Goal: Task Accomplishment & Management: Use online tool/utility

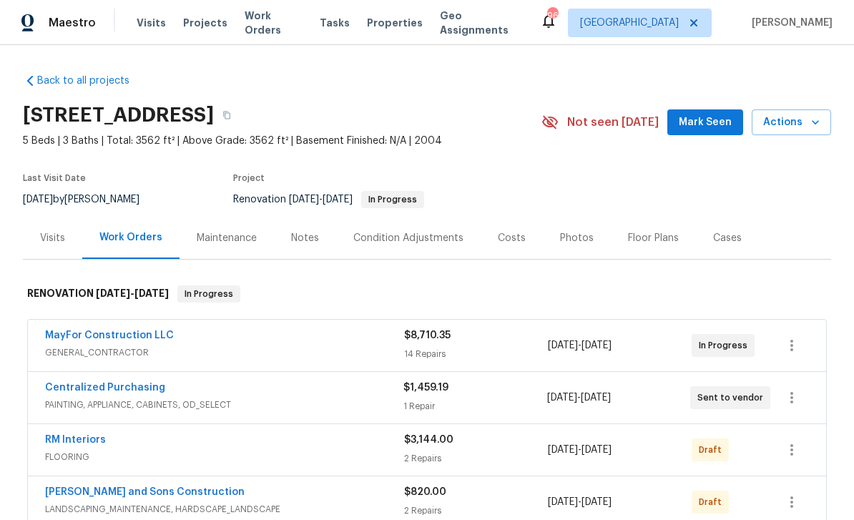
click at [431, 237] on div "Condition Adjustments" at bounding box center [408, 238] width 110 height 14
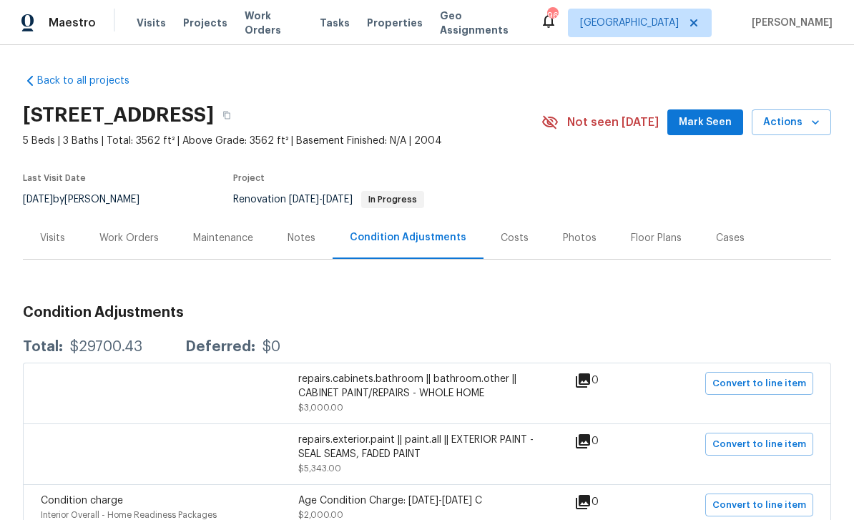
click at [132, 237] on div "Work Orders" at bounding box center [128, 238] width 59 height 14
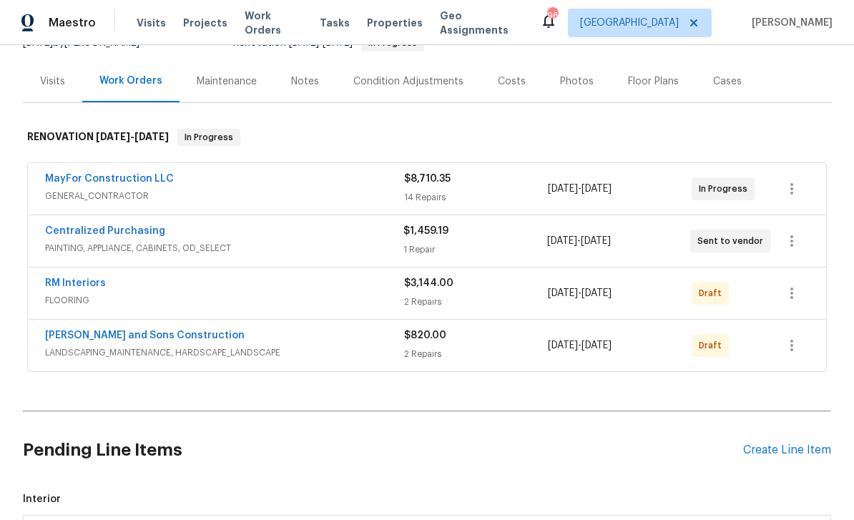
scroll to position [155, 0]
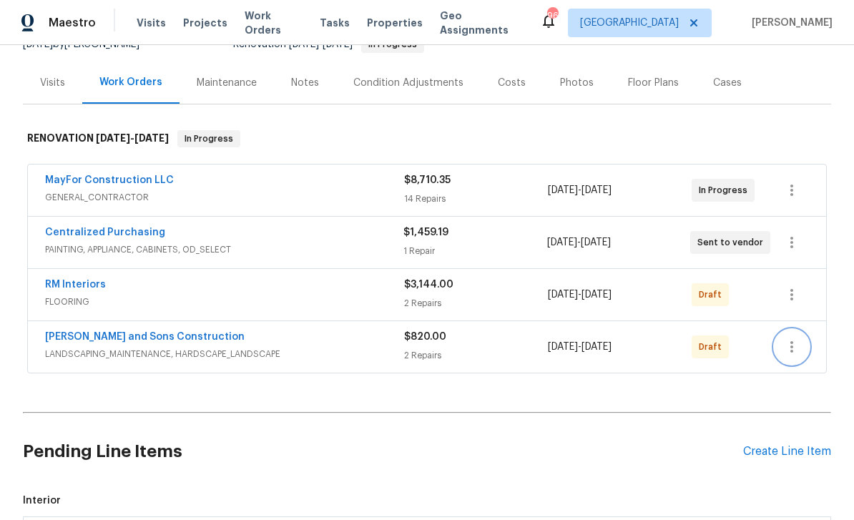
click at [796, 350] on icon "button" at bounding box center [791, 346] width 17 height 17
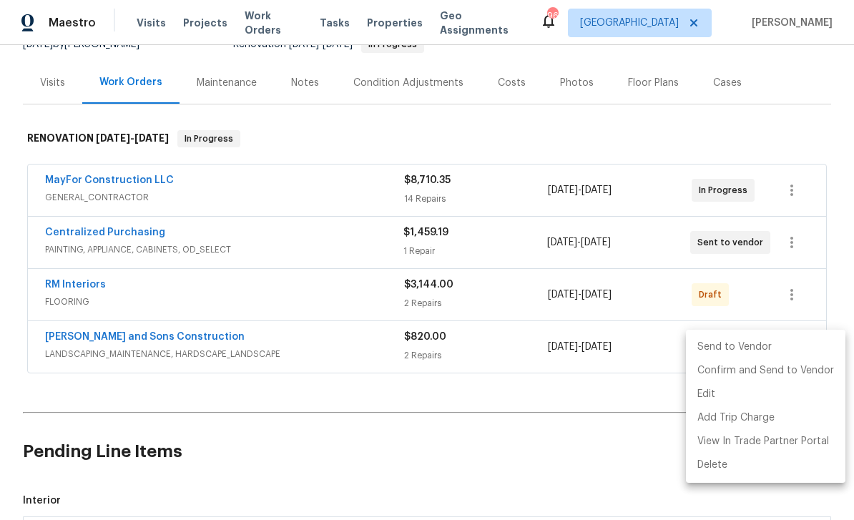
click at [769, 345] on li "Send to Vendor" at bounding box center [765, 347] width 159 height 24
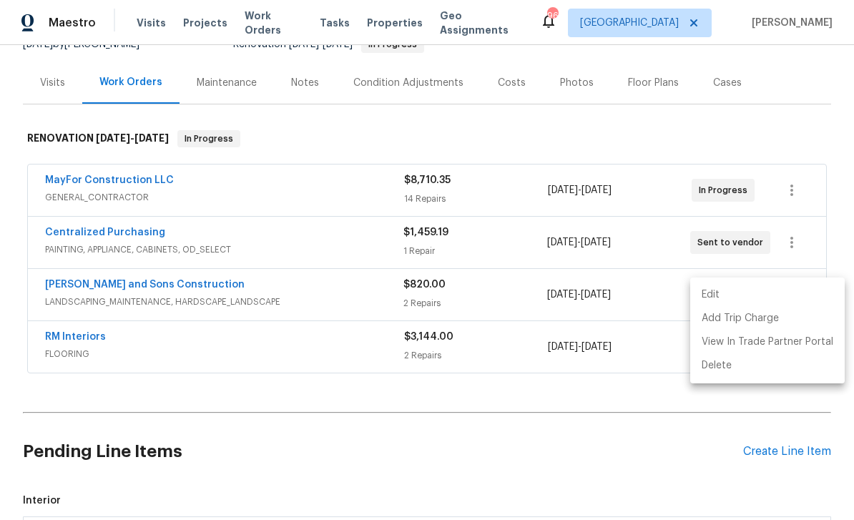
click at [837, 230] on div at bounding box center [427, 260] width 854 height 520
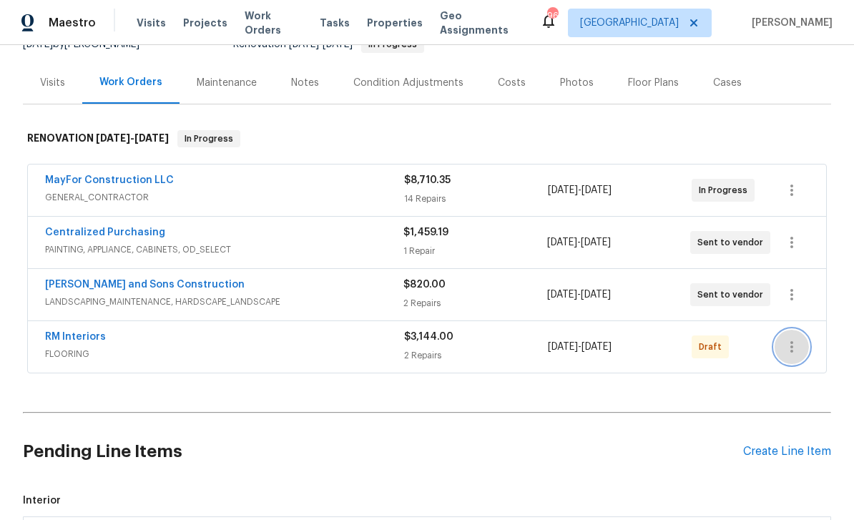
click at [795, 351] on icon "button" at bounding box center [791, 346] width 17 height 17
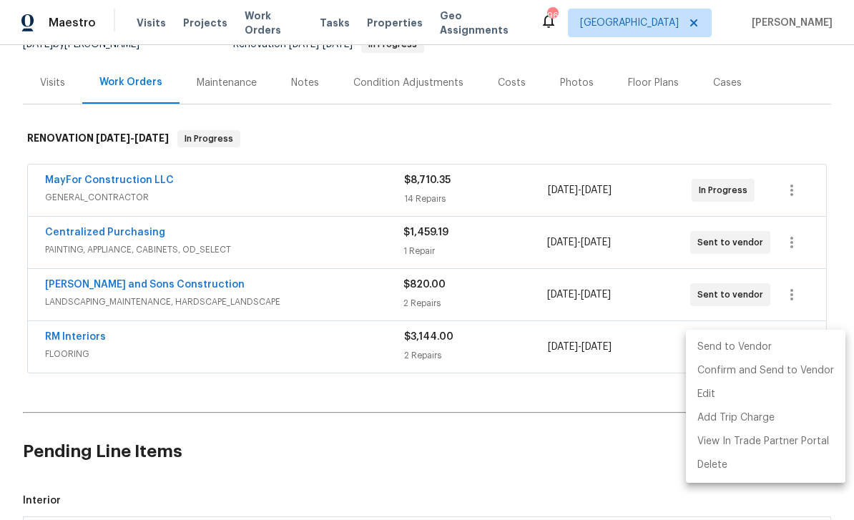
click at [847, 232] on div at bounding box center [427, 260] width 854 height 520
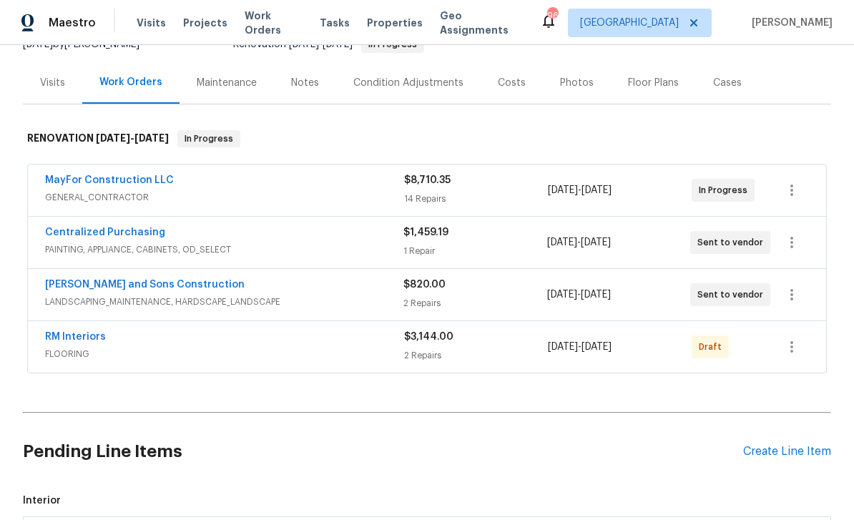
click at [67, 336] on link "RM Interiors" at bounding box center [75, 337] width 61 height 10
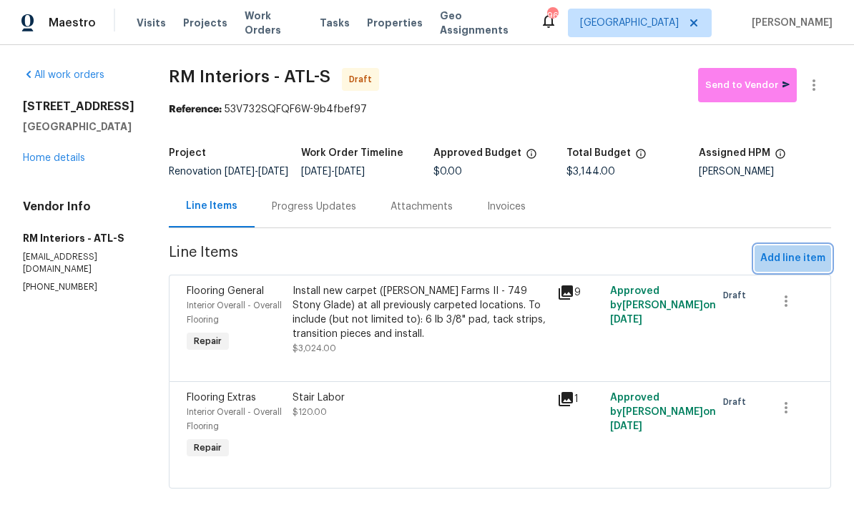
click at [788, 267] on span "Add line item" at bounding box center [792, 259] width 65 height 18
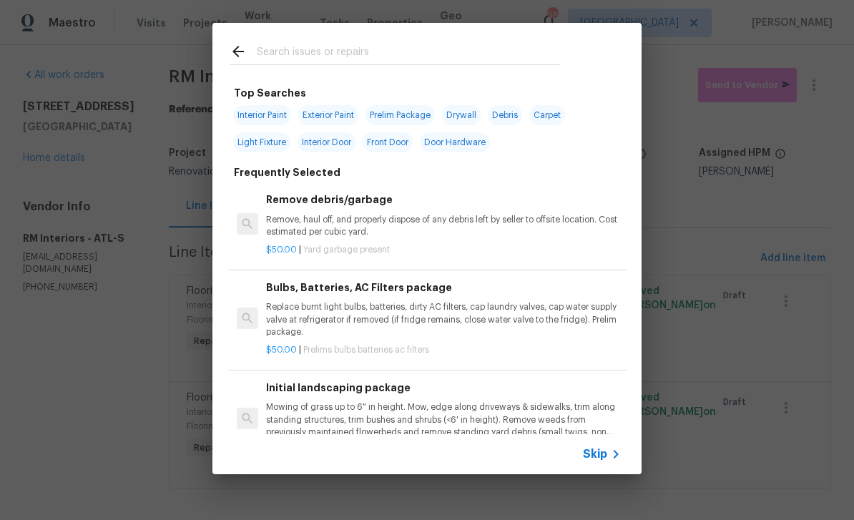
click at [292, 49] on input "text" at bounding box center [408, 53] width 303 height 21
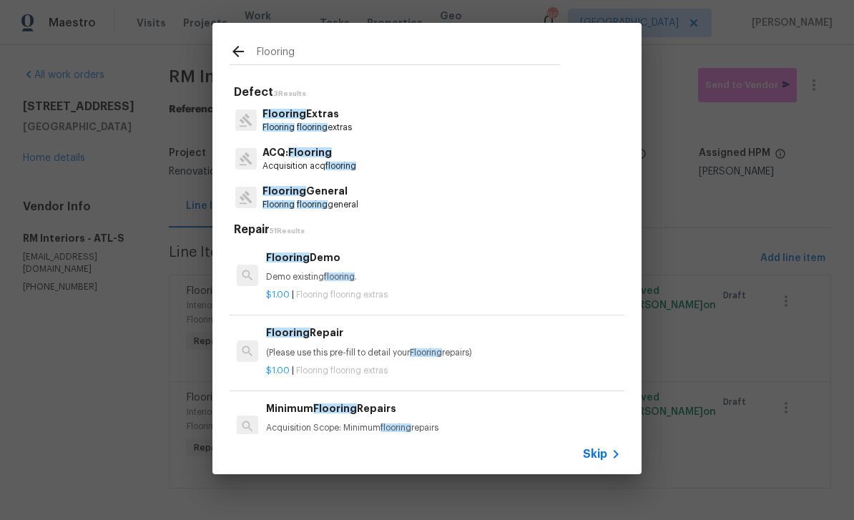
type input "Flooring"
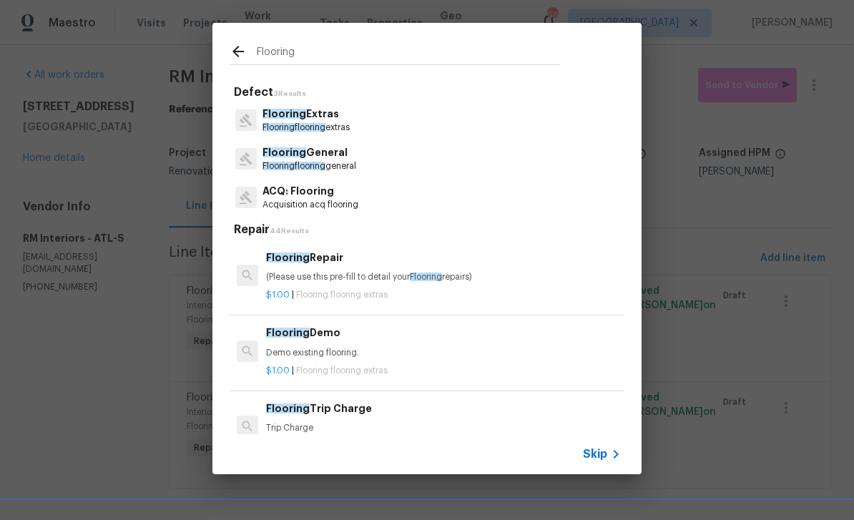
click at [295, 155] on span "Flooring" at bounding box center [284, 152] width 44 height 10
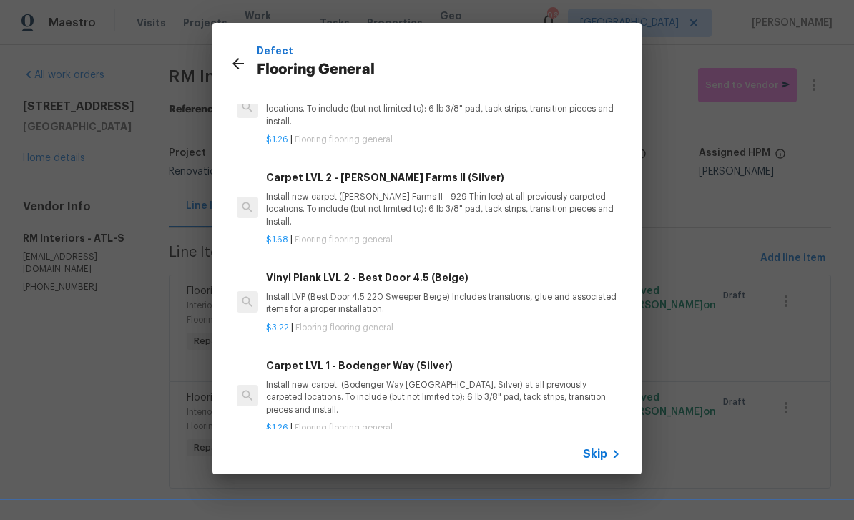
scroll to position [59, 0]
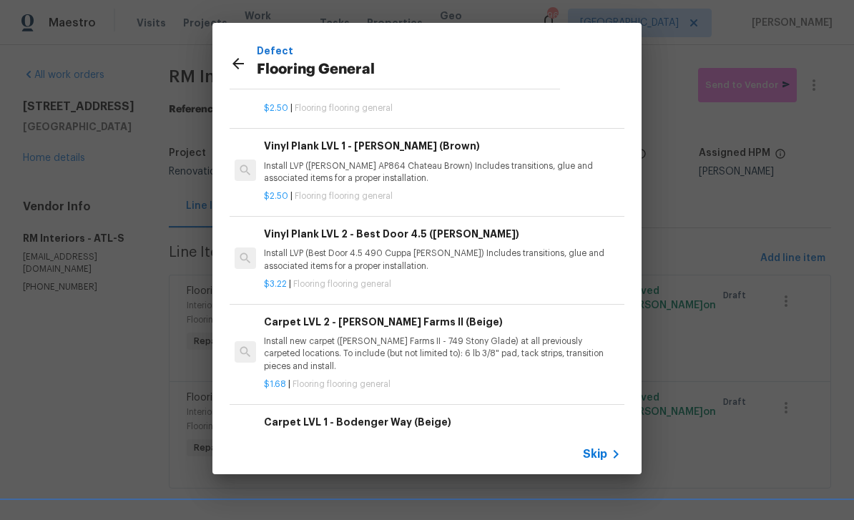
click at [235, 58] on icon at bounding box center [238, 63] width 17 height 17
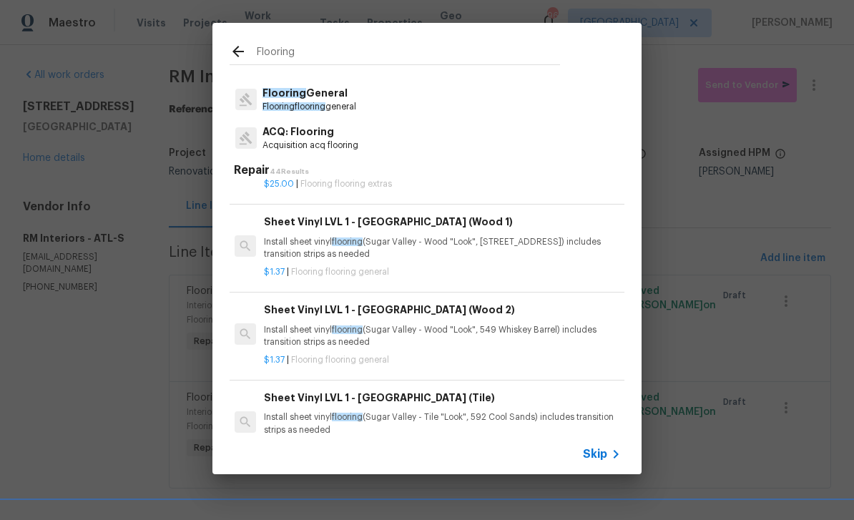
scroll to position [277, 2]
click at [298, 96] on span "Flooring" at bounding box center [284, 93] width 44 height 10
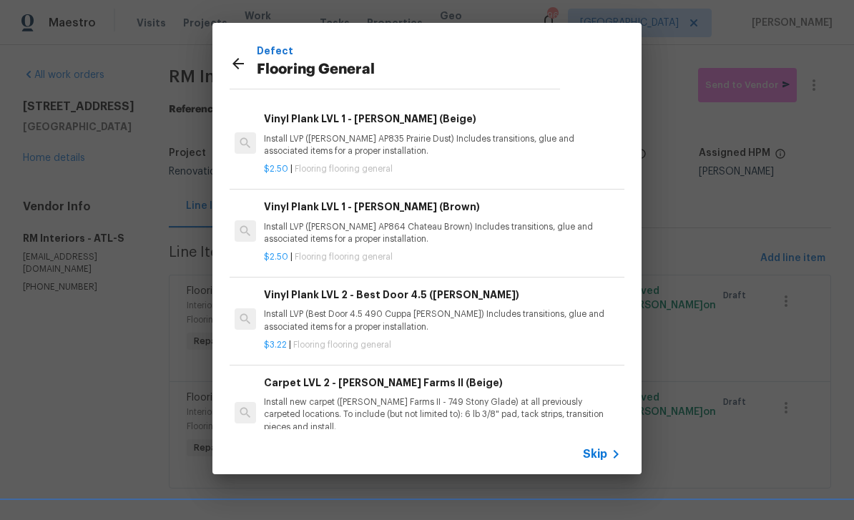
scroll to position [235, 2]
click at [321, 291] on h6 "Vinyl Plank LVL 2 - Best Door 4.5 ([PERSON_NAME])" at bounding box center [441, 295] width 355 height 16
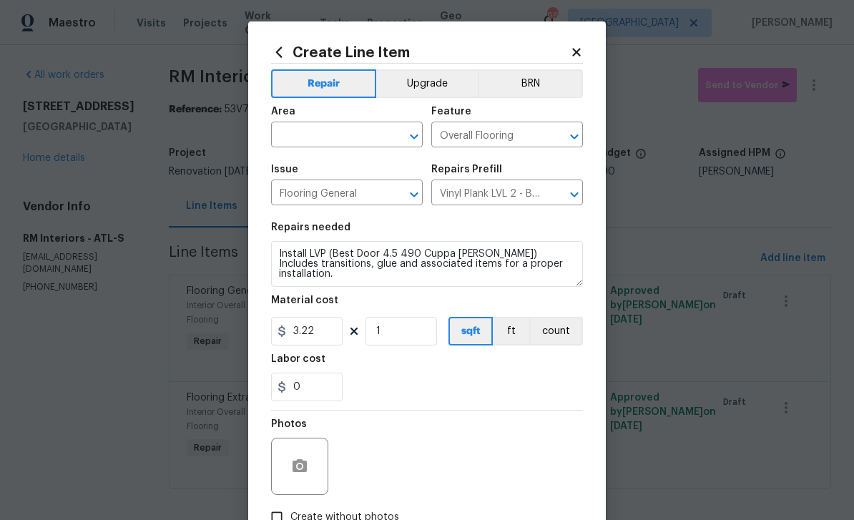
click at [294, 132] on input "text" at bounding box center [327, 136] width 112 height 22
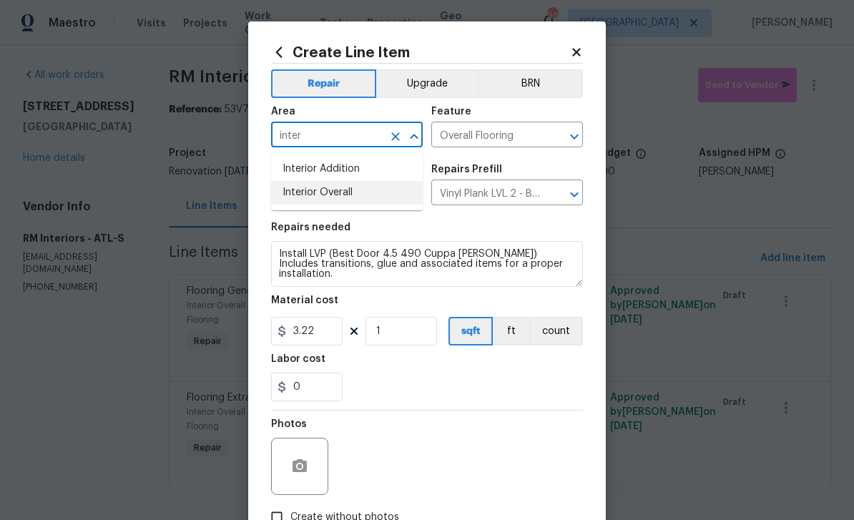
click at [296, 187] on li "Interior Overall" at bounding box center [347, 193] width 152 height 24
type input "Interior Overall"
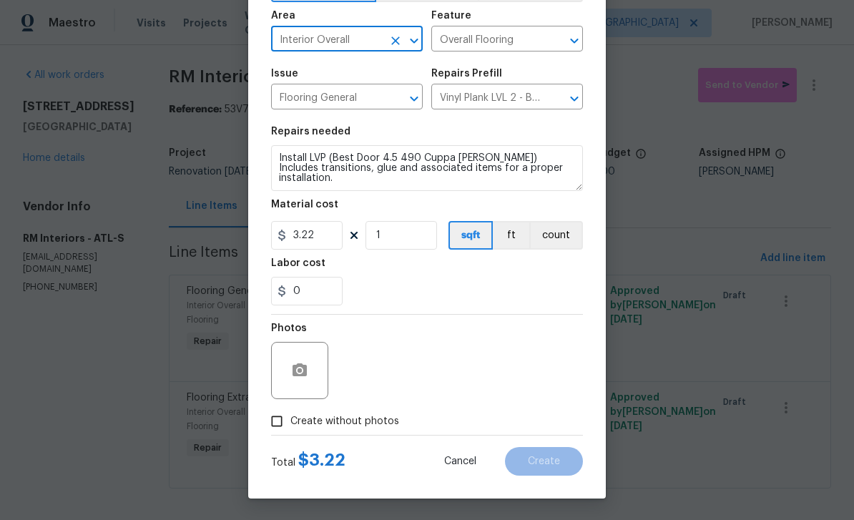
scroll to position [99, 0]
click at [280, 421] on input "Create without photos" at bounding box center [276, 421] width 27 height 27
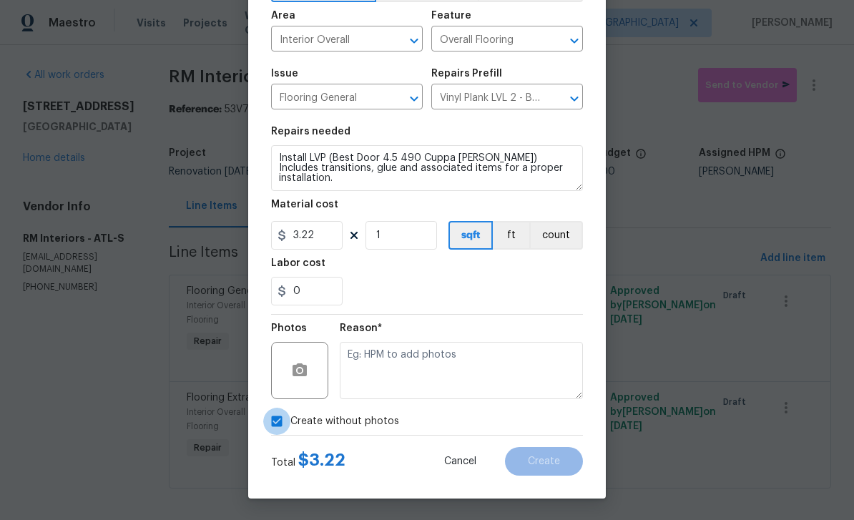
click at [280, 418] on input "Create without photos" at bounding box center [276, 421] width 27 height 27
checkbox input "false"
click at [304, 368] on icon "button" at bounding box center [299, 369] width 14 height 13
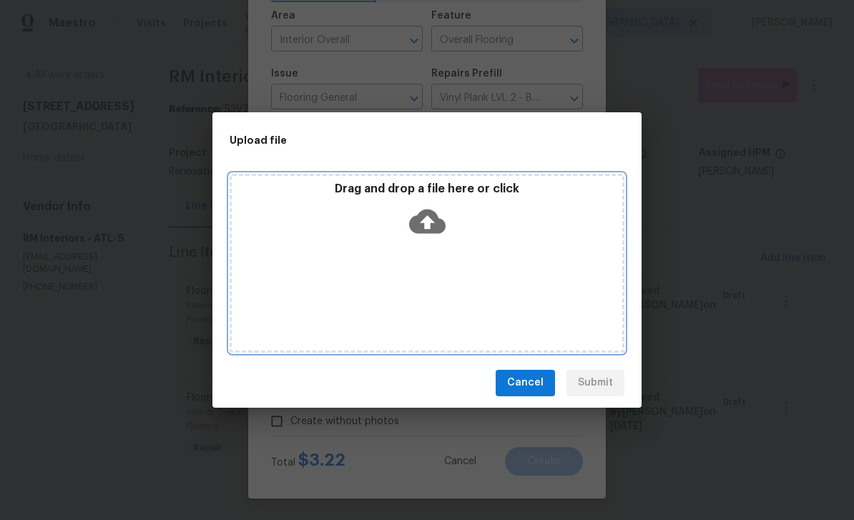
click at [552, 260] on div "Drag and drop a file here or click" at bounding box center [427, 263] width 395 height 179
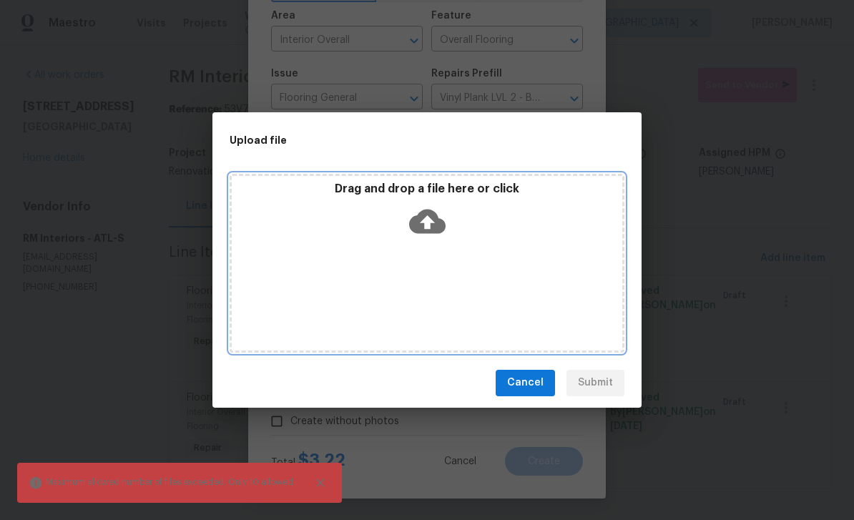
click at [551, 270] on div "Drag and drop a file here or click" at bounding box center [427, 263] width 395 height 179
